Goal: Information Seeking & Learning: Learn about a topic

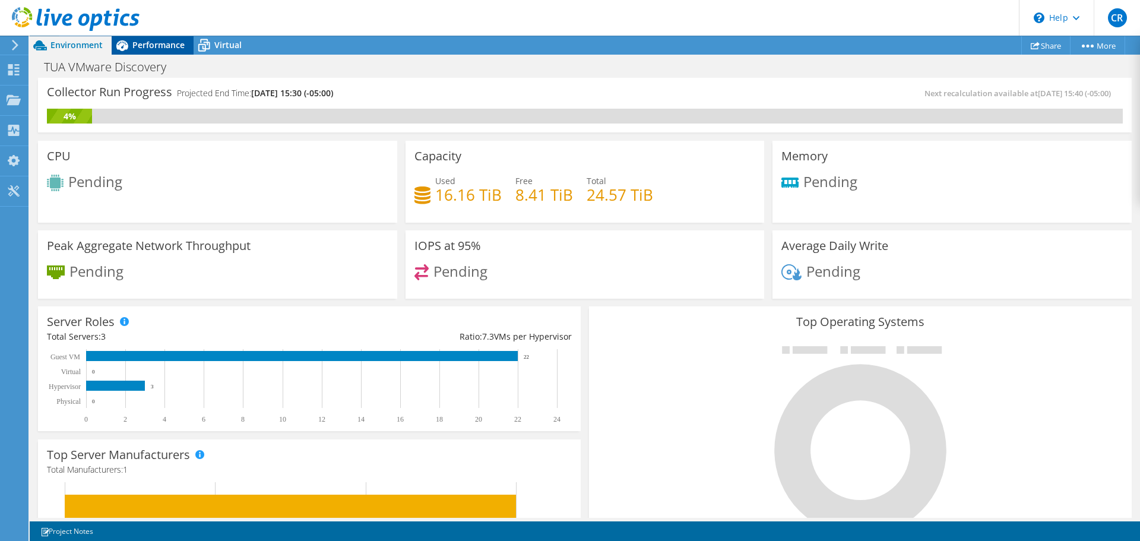
click at [142, 45] on span "Performance" at bounding box center [158, 44] width 52 height 11
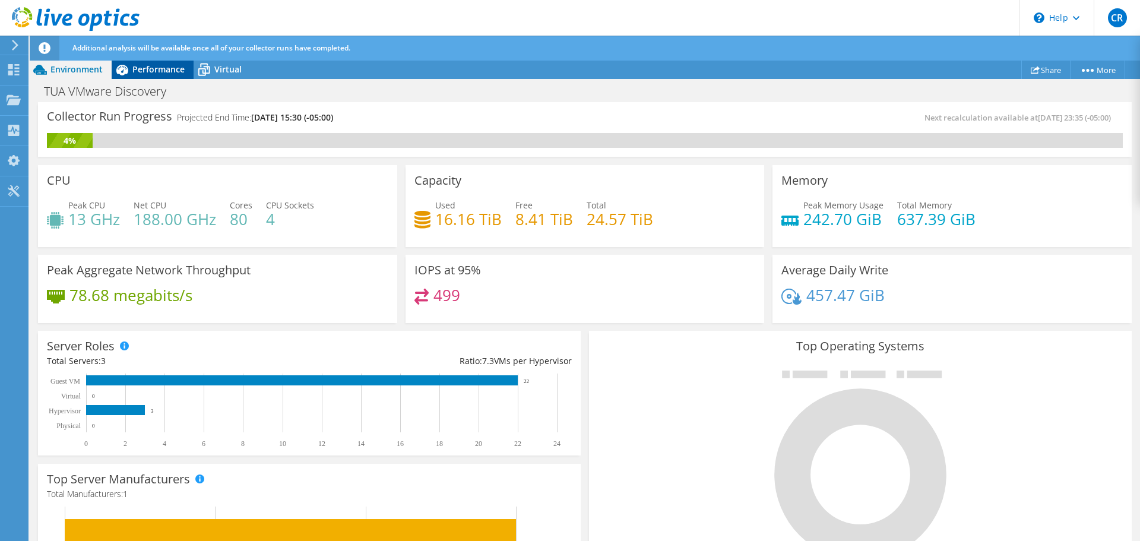
click at [147, 68] on span "Performance" at bounding box center [158, 69] width 52 height 11
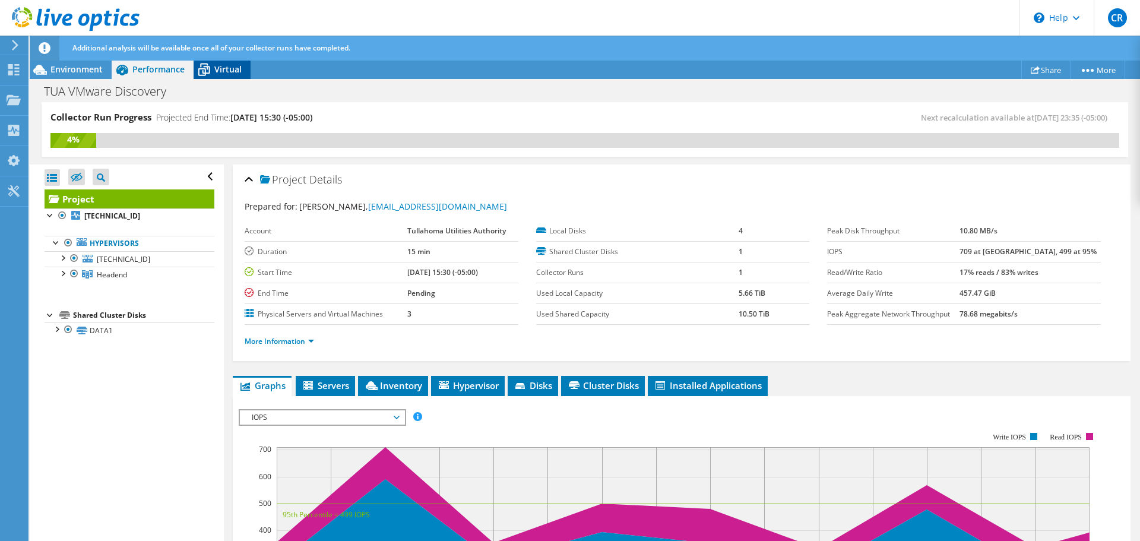
click at [220, 71] on span "Virtual" at bounding box center [227, 69] width 27 height 11
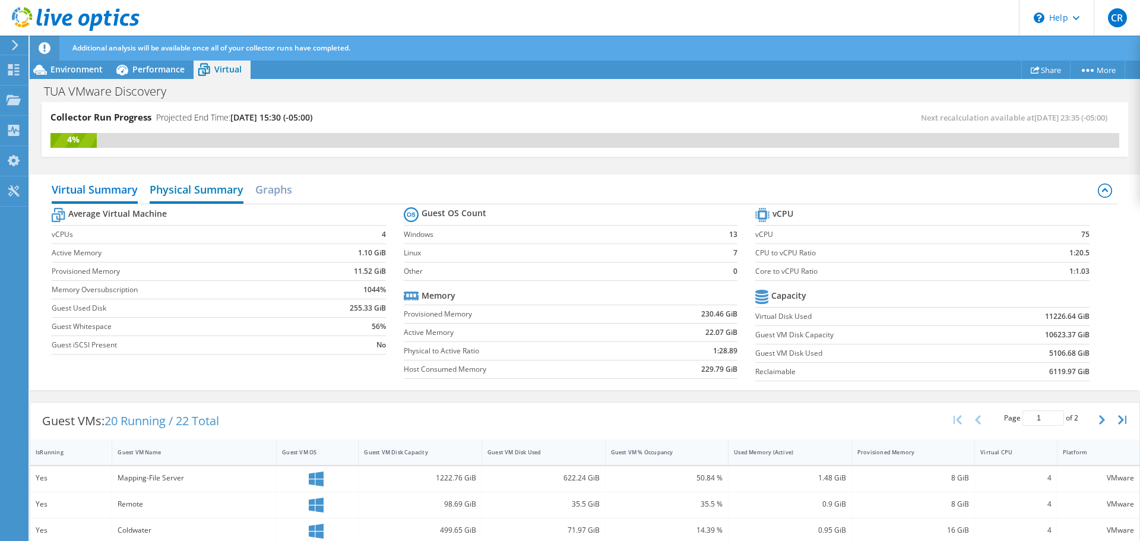
click at [201, 192] on h2 "Physical Summary" at bounding box center [197, 190] width 94 height 26
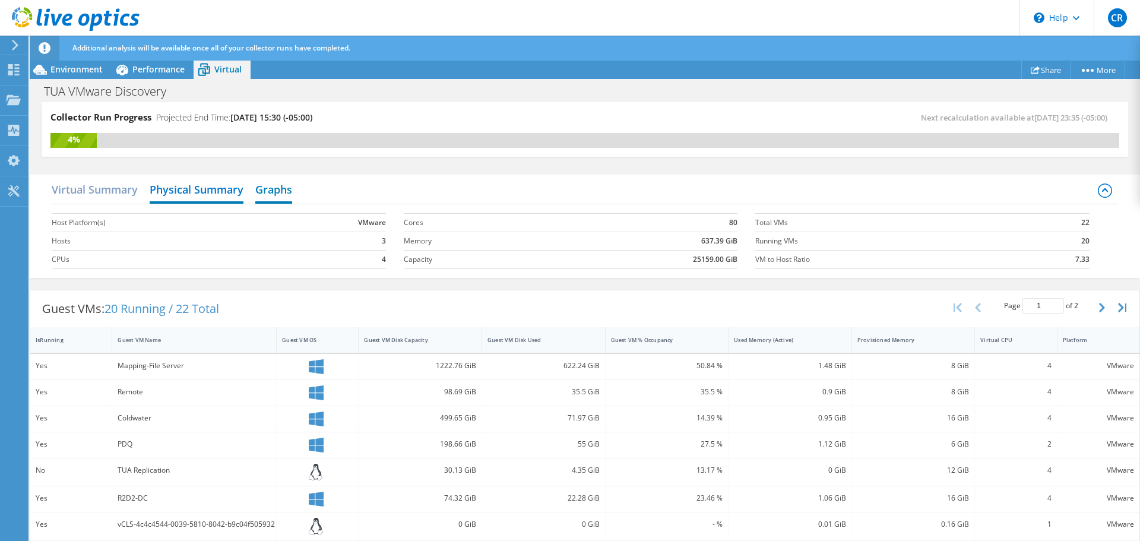
click at [266, 189] on h2 "Graphs" at bounding box center [273, 190] width 37 height 26
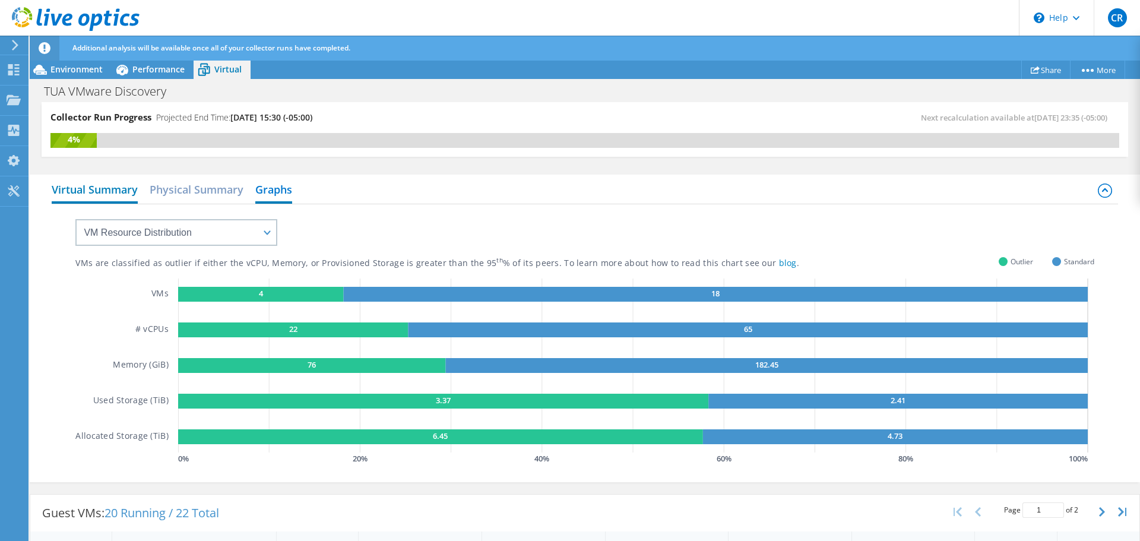
click at [97, 186] on h2 "Virtual Summary" at bounding box center [95, 190] width 86 height 26
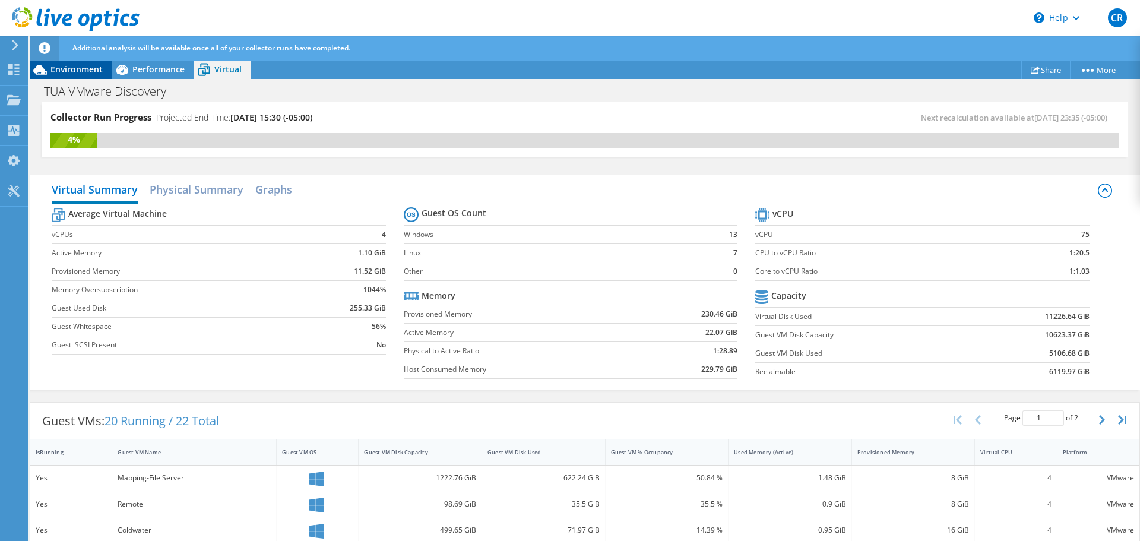
click at [65, 71] on span "Environment" at bounding box center [76, 69] width 52 height 11
